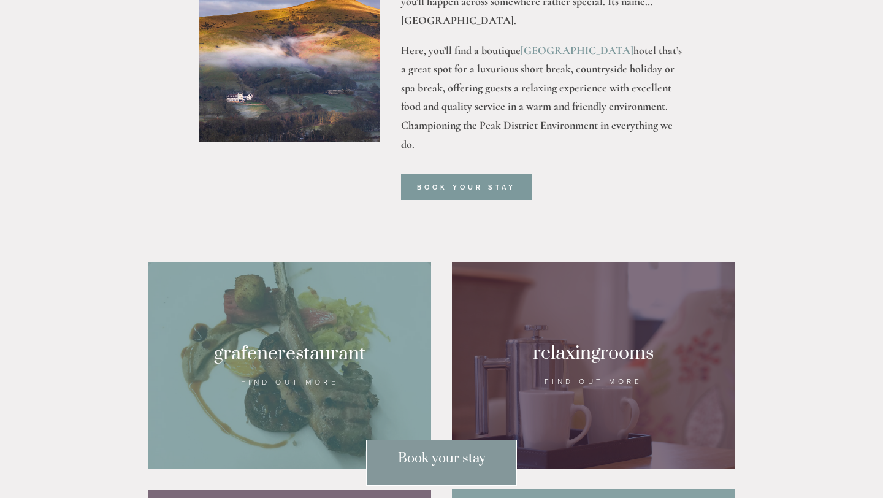
scroll to position [605, 0]
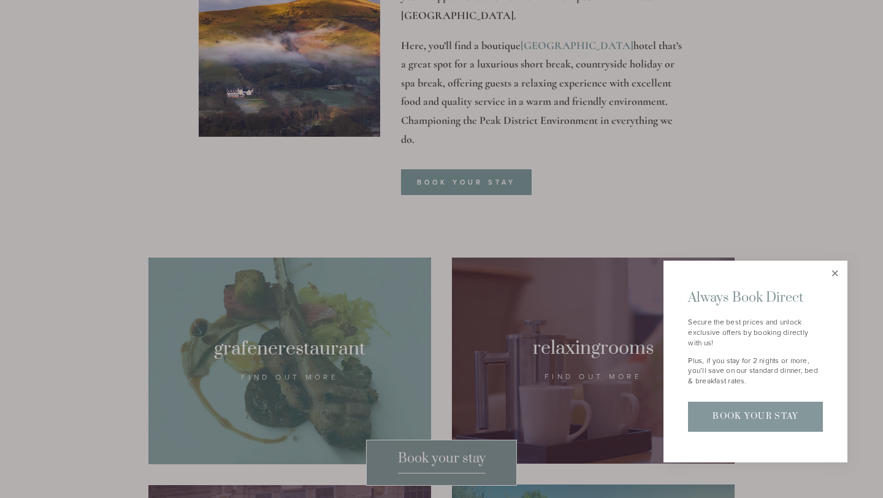
click at [836, 267] on link "Close" at bounding box center [834, 272] width 21 height 21
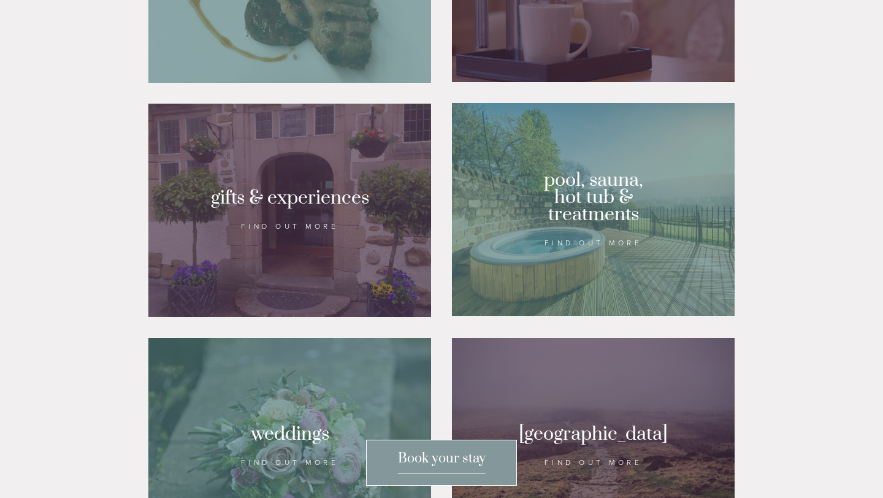
scroll to position [994, 0]
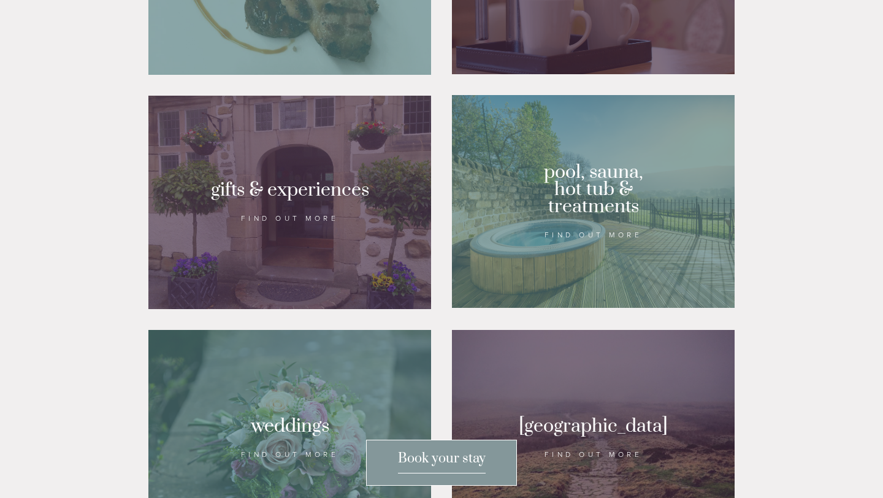
click at [603, 265] on div at bounding box center [593, 201] width 283 height 213
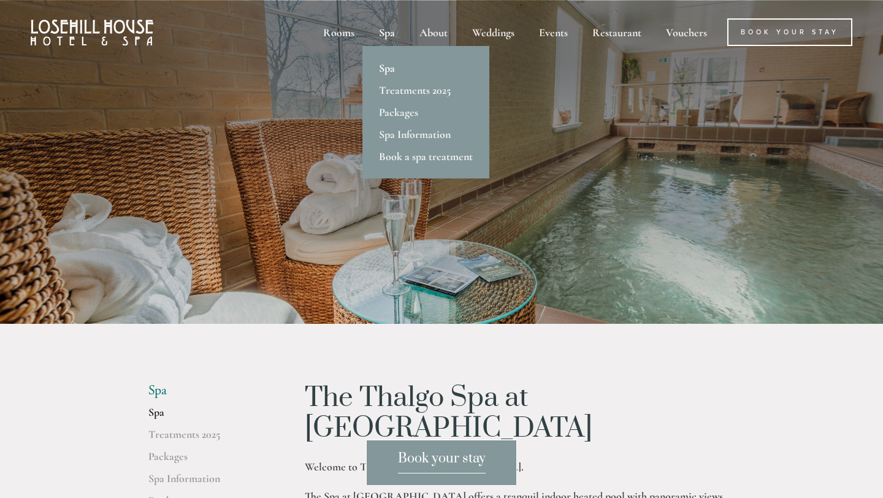
click at [384, 70] on link "Spa" at bounding box center [425, 68] width 127 height 22
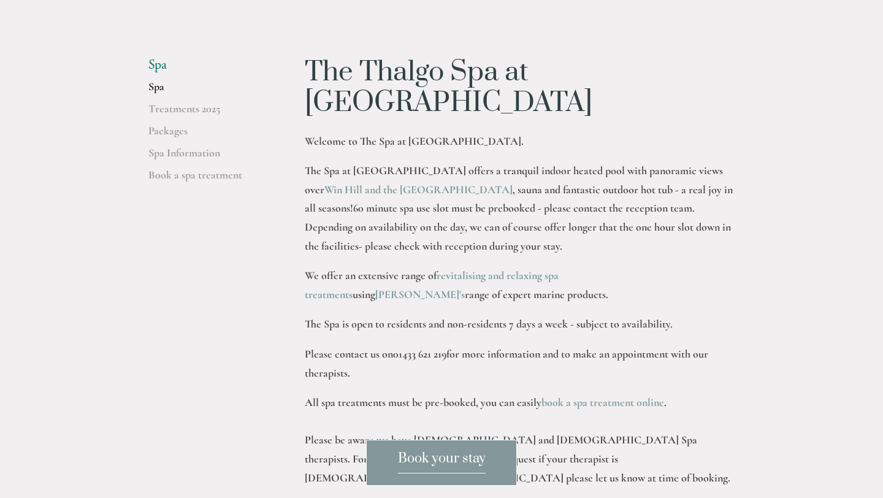
scroll to position [310, 0]
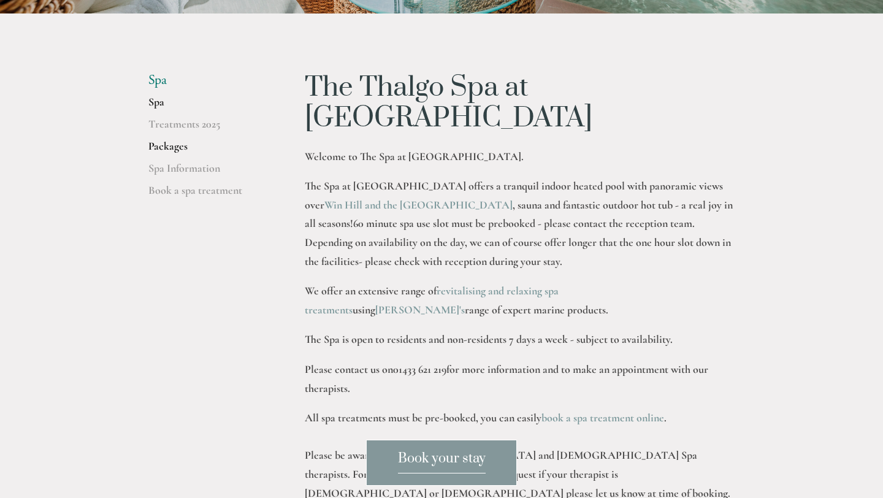
click at [183, 150] on link "Packages" at bounding box center [206, 150] width 117 height 22
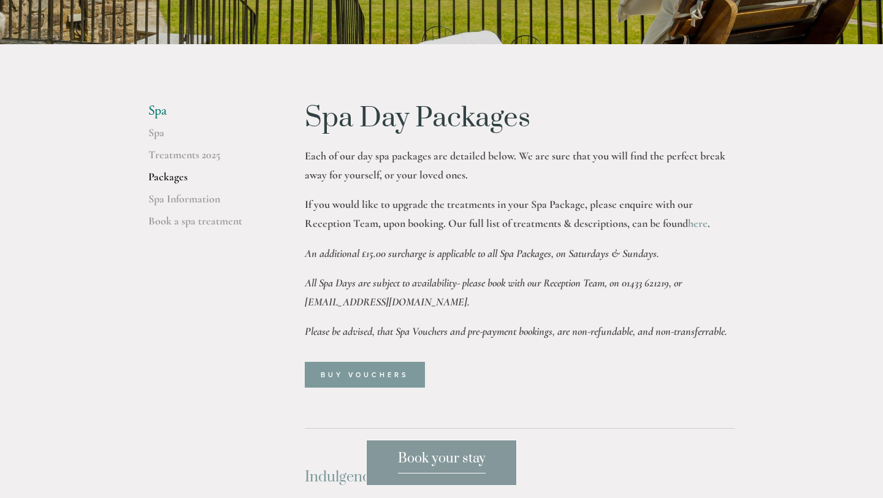
scroll to position [280, 0]
click at [169, 197] on link "Spa Information" at bounding box center [206, 202] width 117 height 22
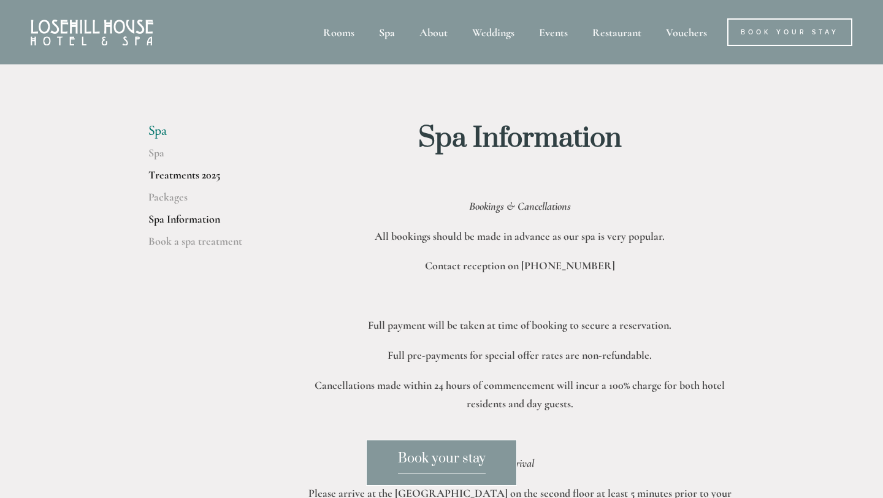
click at [183, 173] on link "Treatments 2025" at bounding box center [206, 179] width 117 height 22
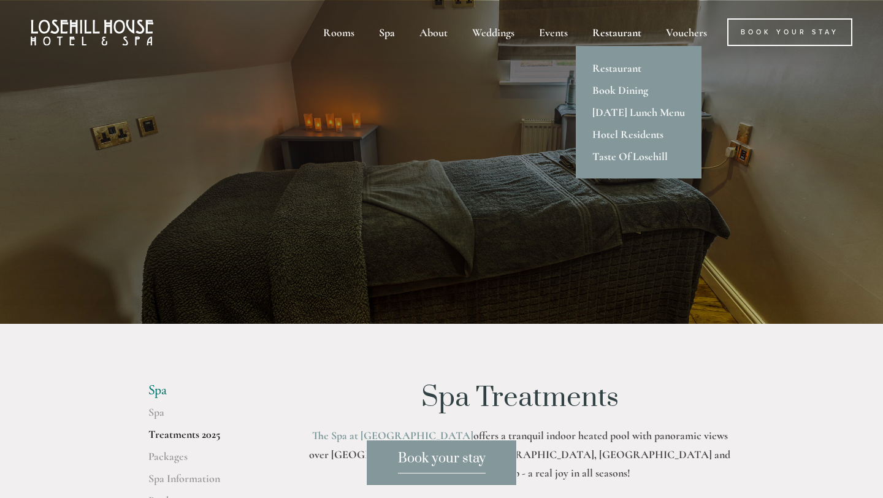
click at [617, 31] on div "Restaurant" at bounding box center [616, 32] width 71 height 28
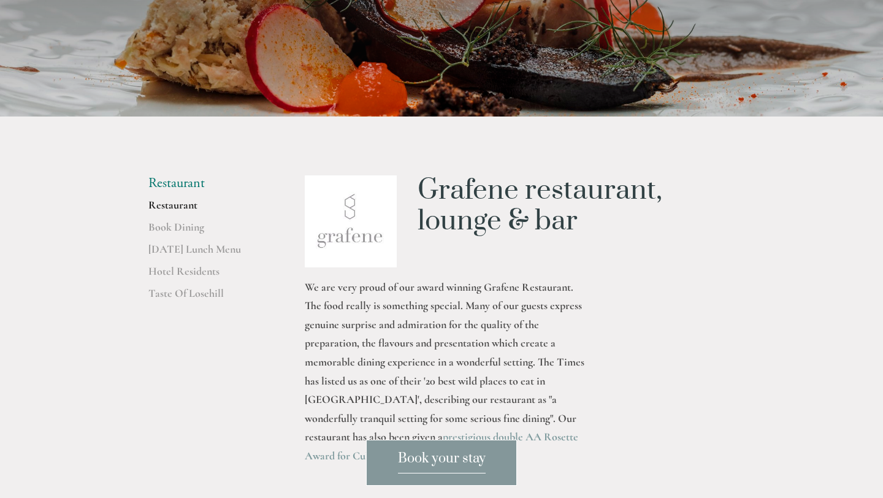
scroll to position [181, 0]
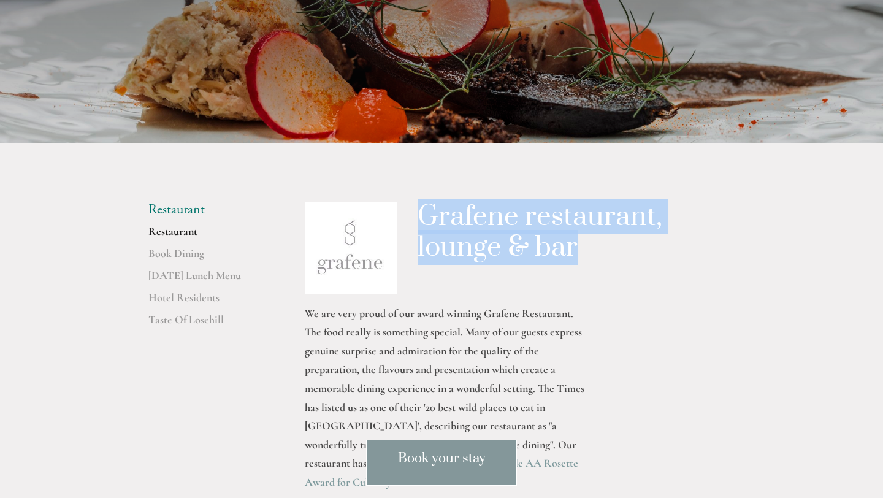
drag, startPoint x: 577, startPoint y: 252, endPoint x: 421, endPoint y: 223, distance: 159.1
click at [421, 223] on h1 "Grafene restaurant, lounge & bar" at bounding box center [575, 233] width 317 height 62
copy h1 "Grafene restaurant, lounge & bar"
click at [446, 467] on span "Book your stay" at bounding box center [442, 461] width 88 height 23
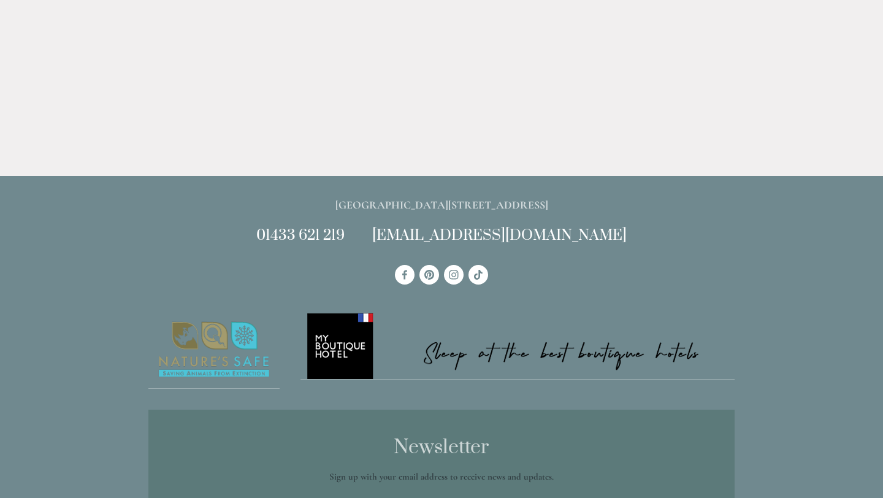
scroll to position [3471, 0]
